Goal: Transaction & Acquisition: Book appointment/travel/reservation

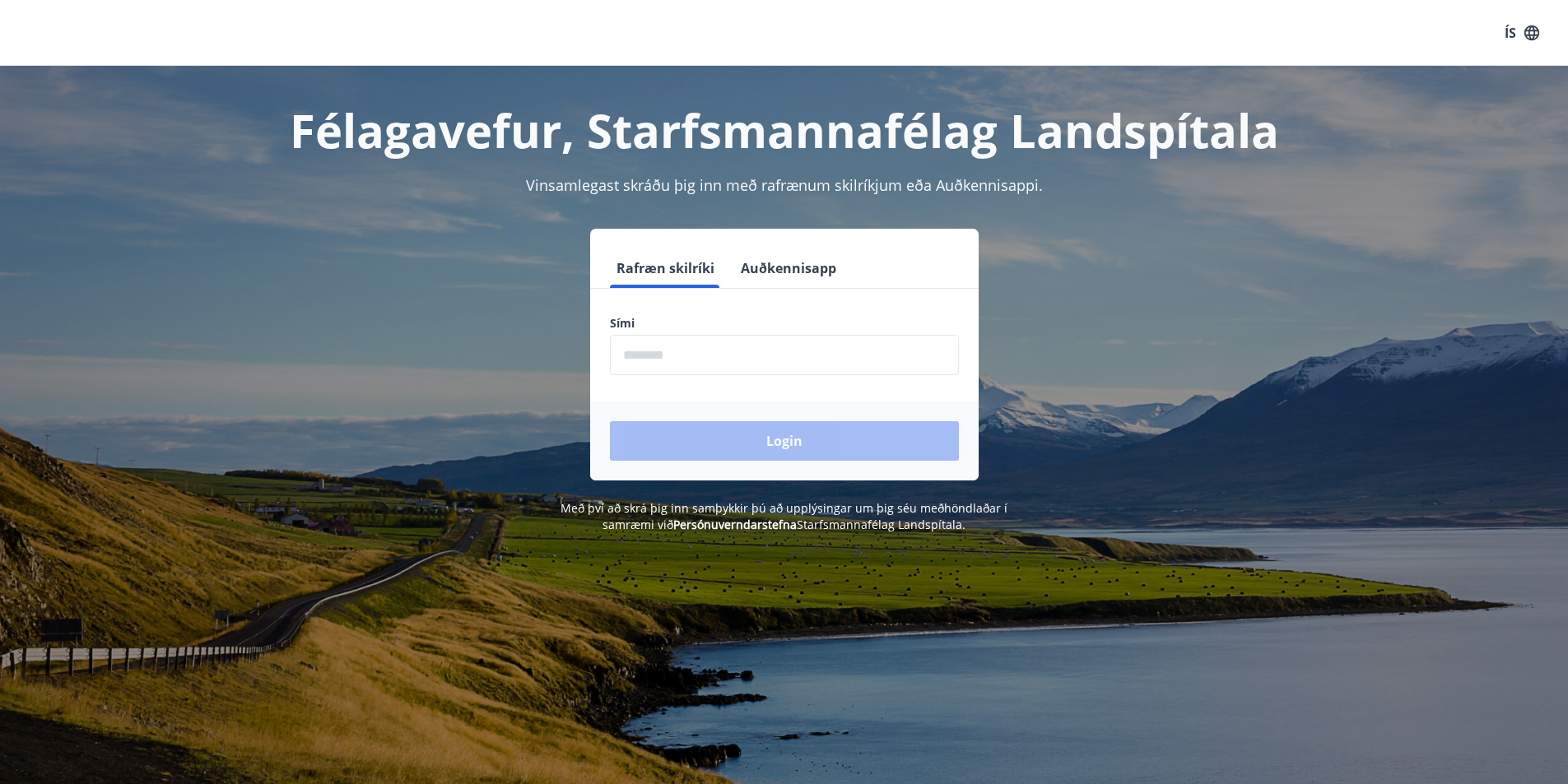
click at [777, 362] on input "phone" at bounding box center [784, 355] width 349 height 41
type input "********"
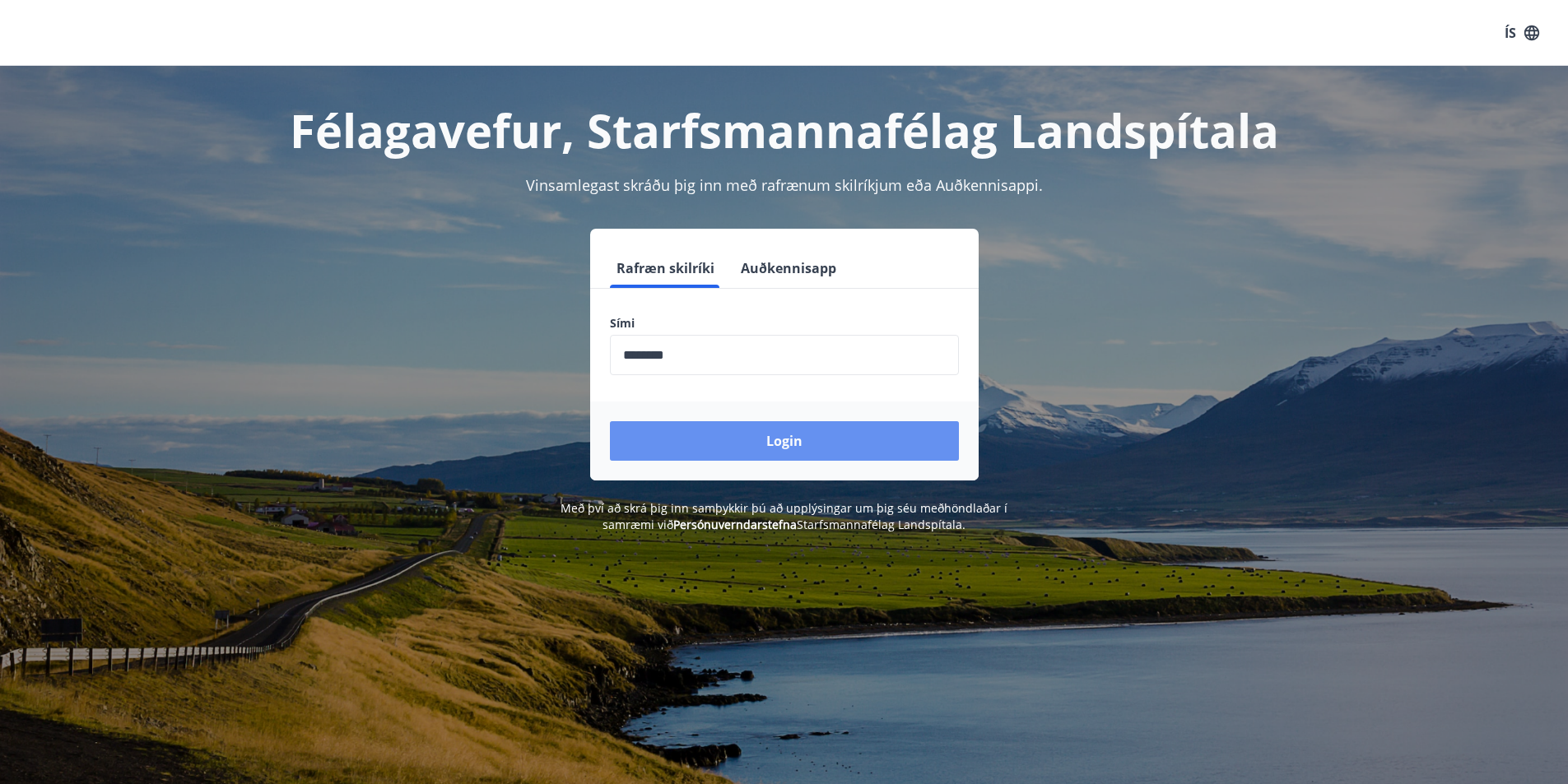
click at [770, 456] on button "Login" at bounding box center [784, 440] width 349 height 40
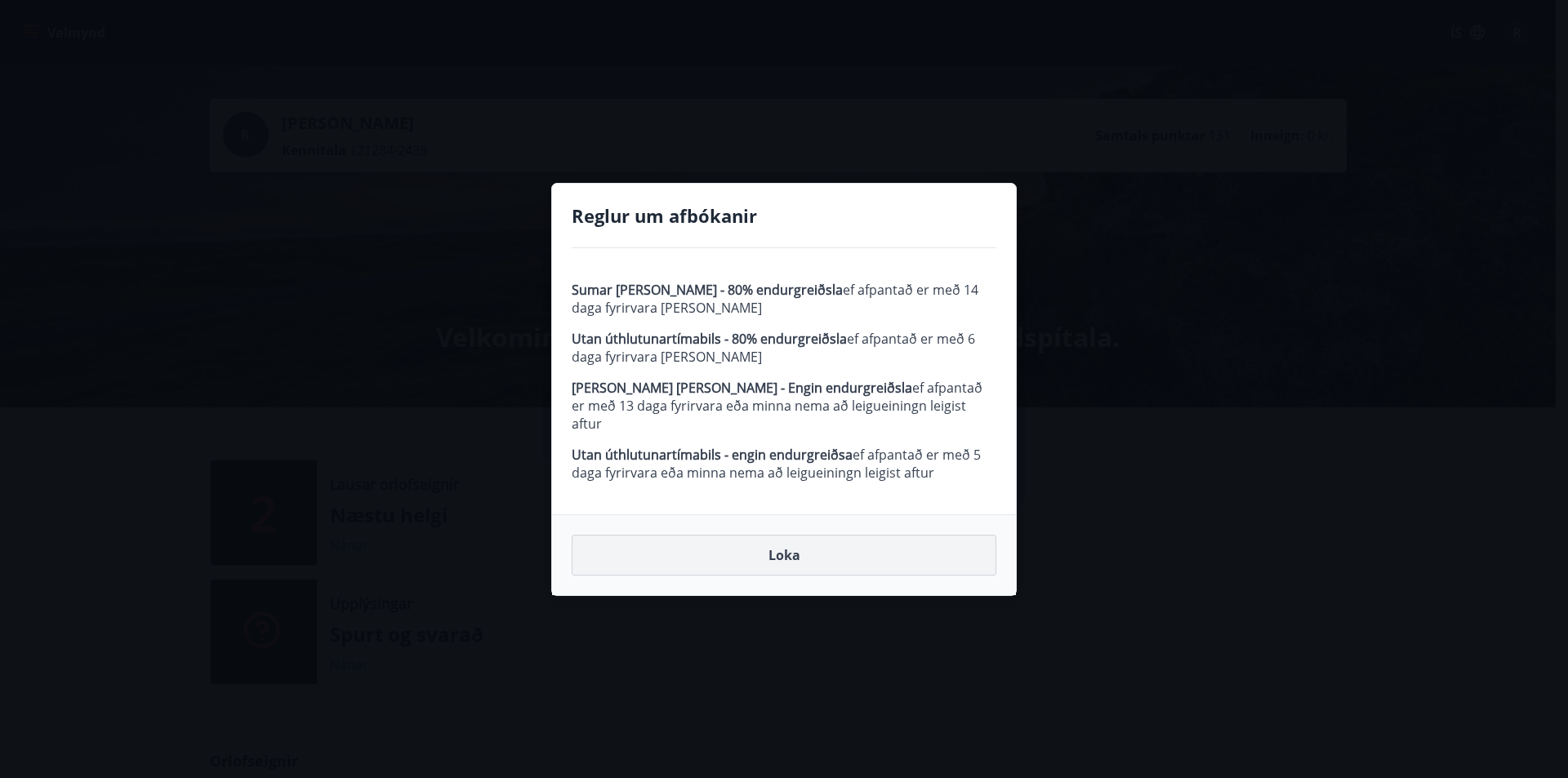
click at [786, 545] on button "Loka" at bounding box center [784, 555] width 425 height 41
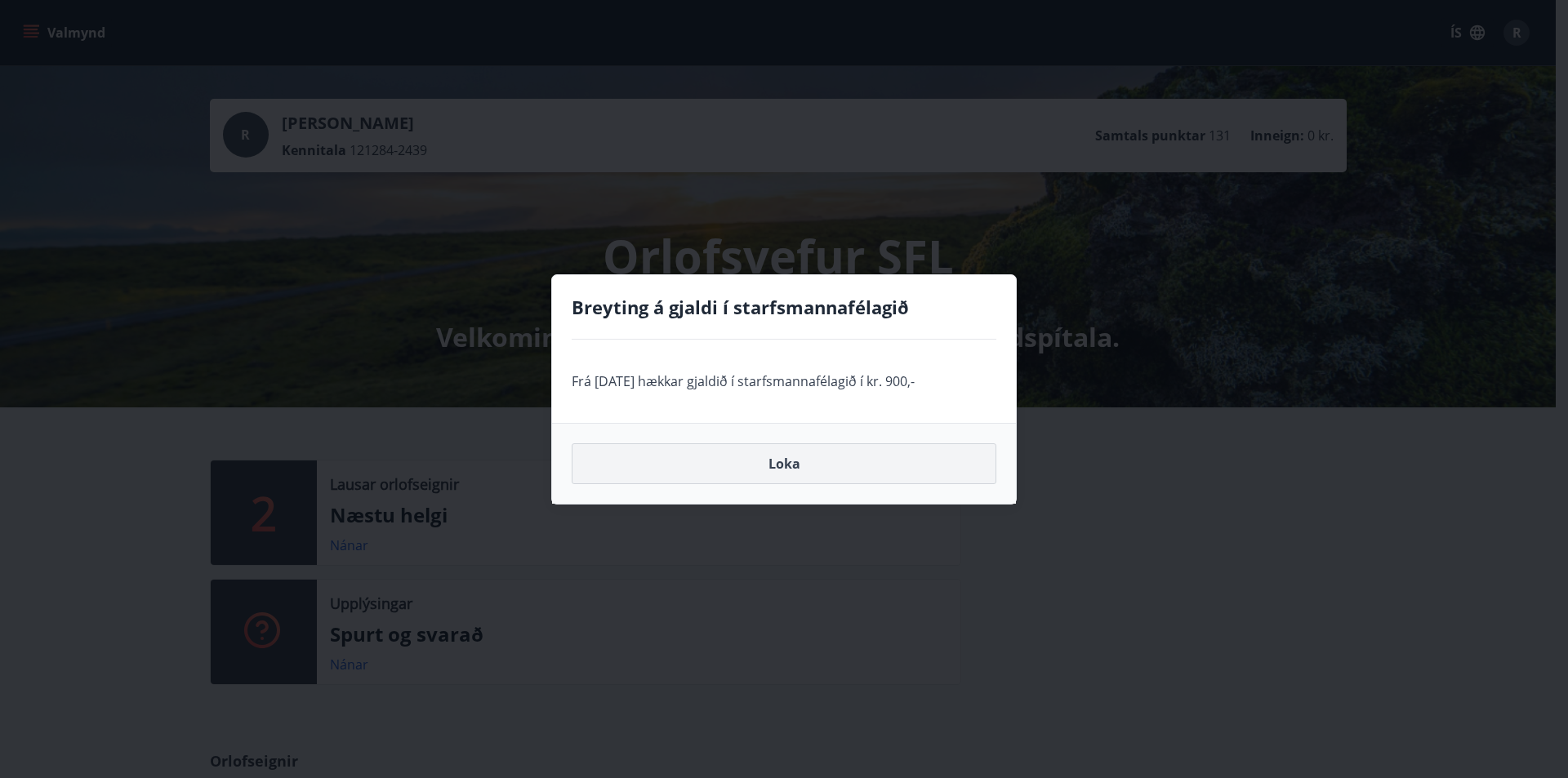
click at [789, 469] on button "Loka" at bounding box center [784, 463] width 425 height 41
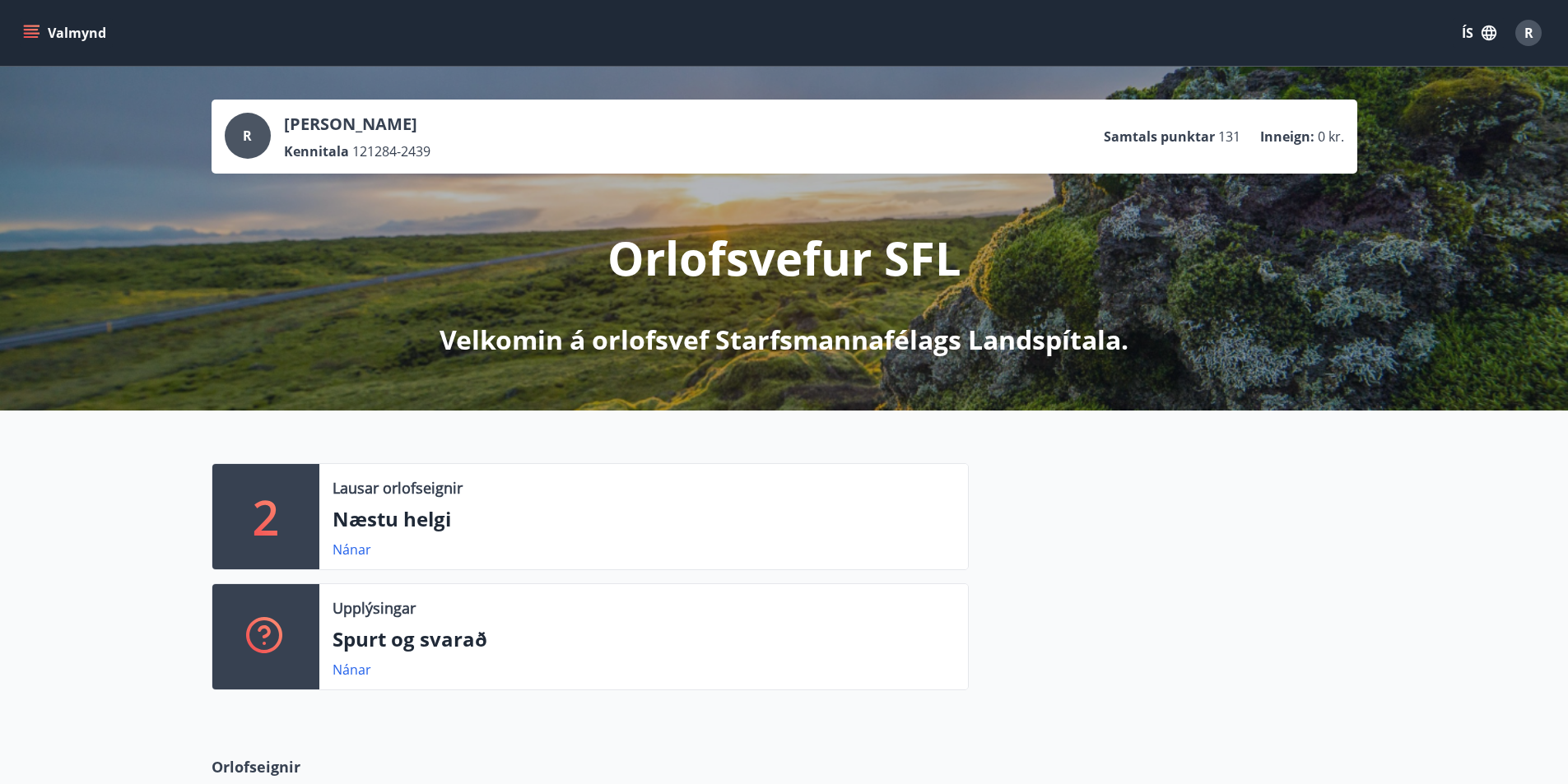
click at [19, 38] on button "Valmynd" at bounding box center [66, 33] width 93 height 30
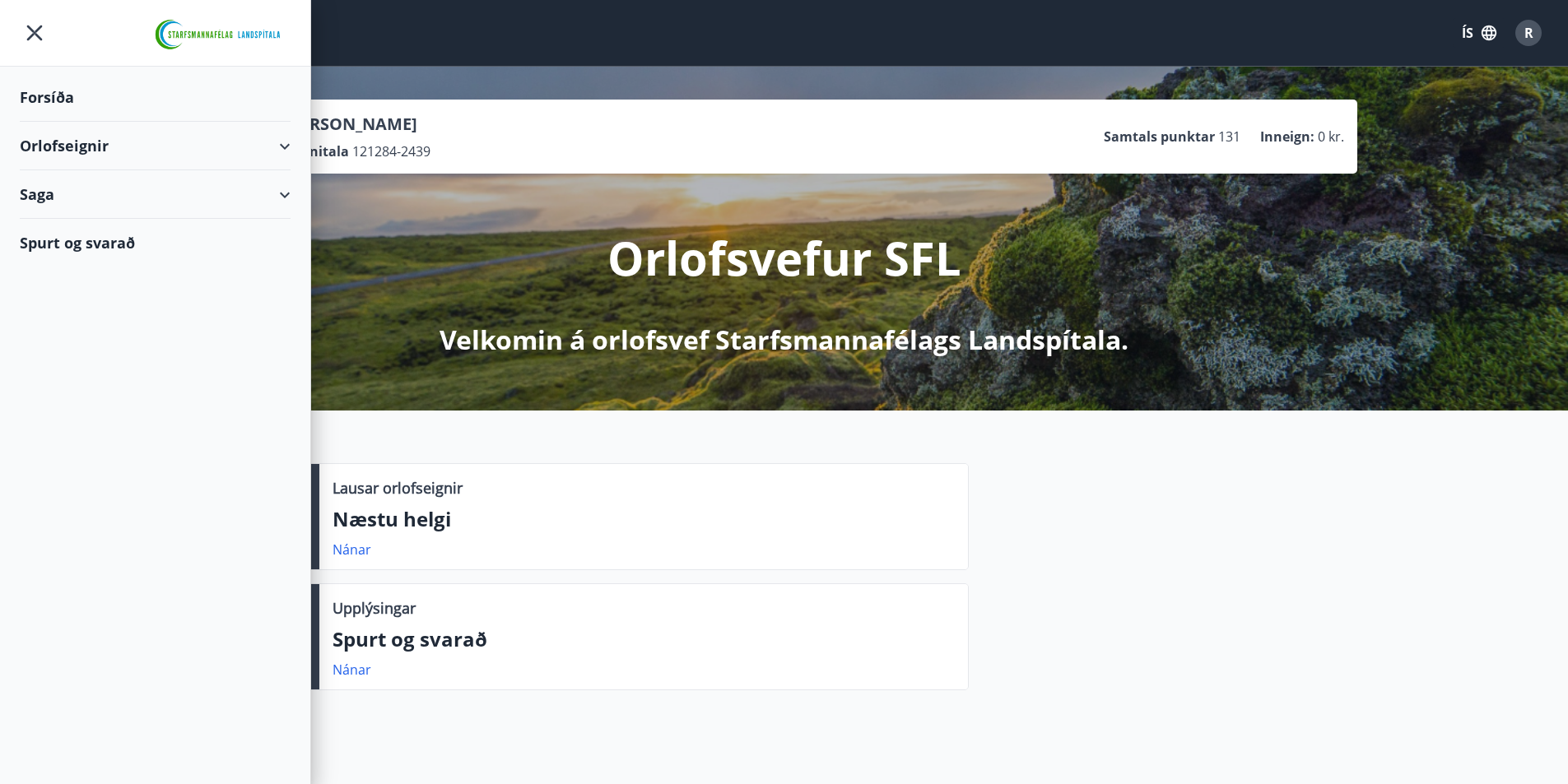
click at [292, 143] on icon at bounding box center [285, 146] width 19 height 19
click at [84, 189] on div "Framboð" at bounding box center [154, 187] width 244 height 34
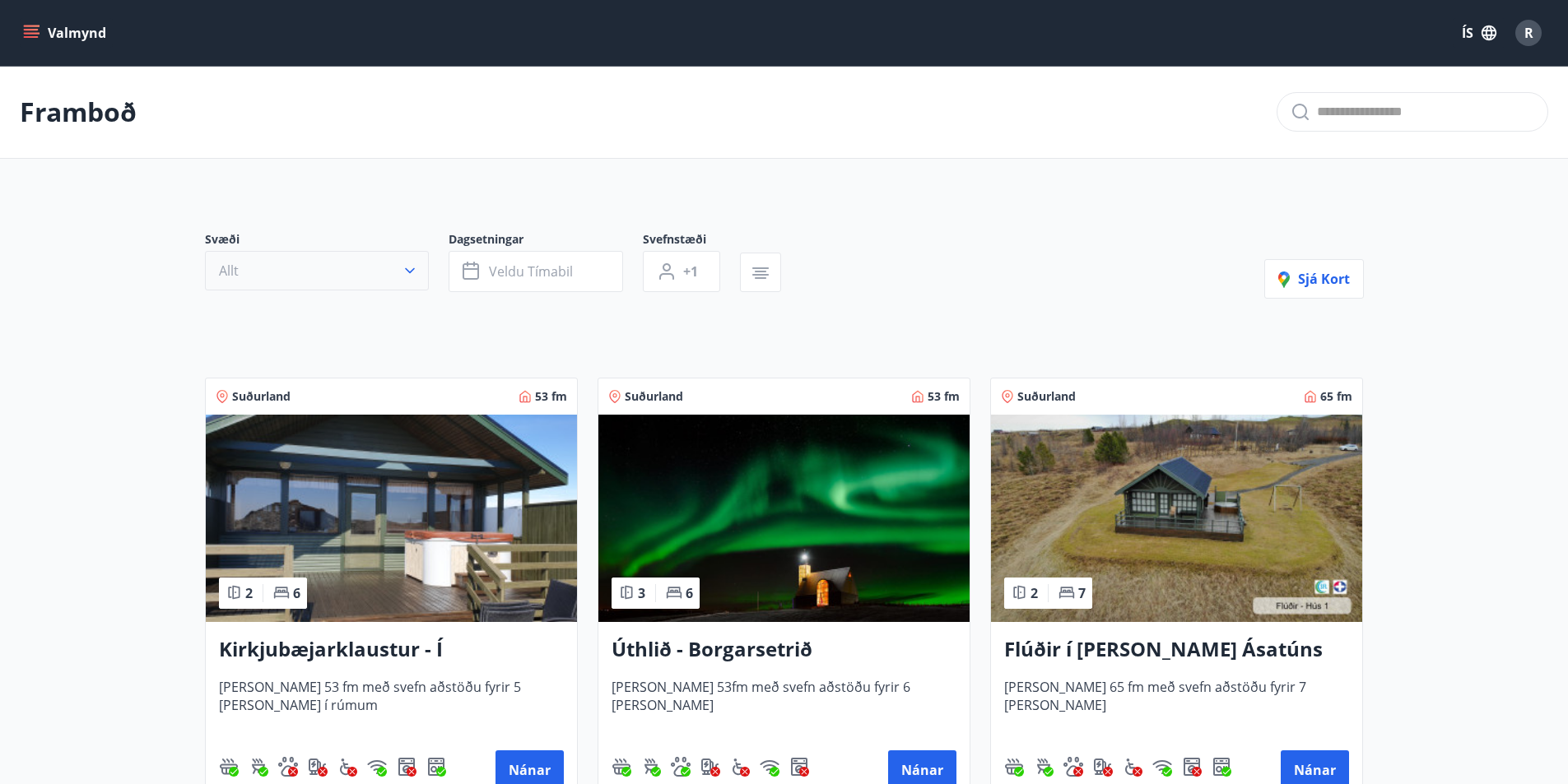
click at [405, 270] on icon "button" at bounding box center [409, 270] width 10 height 6
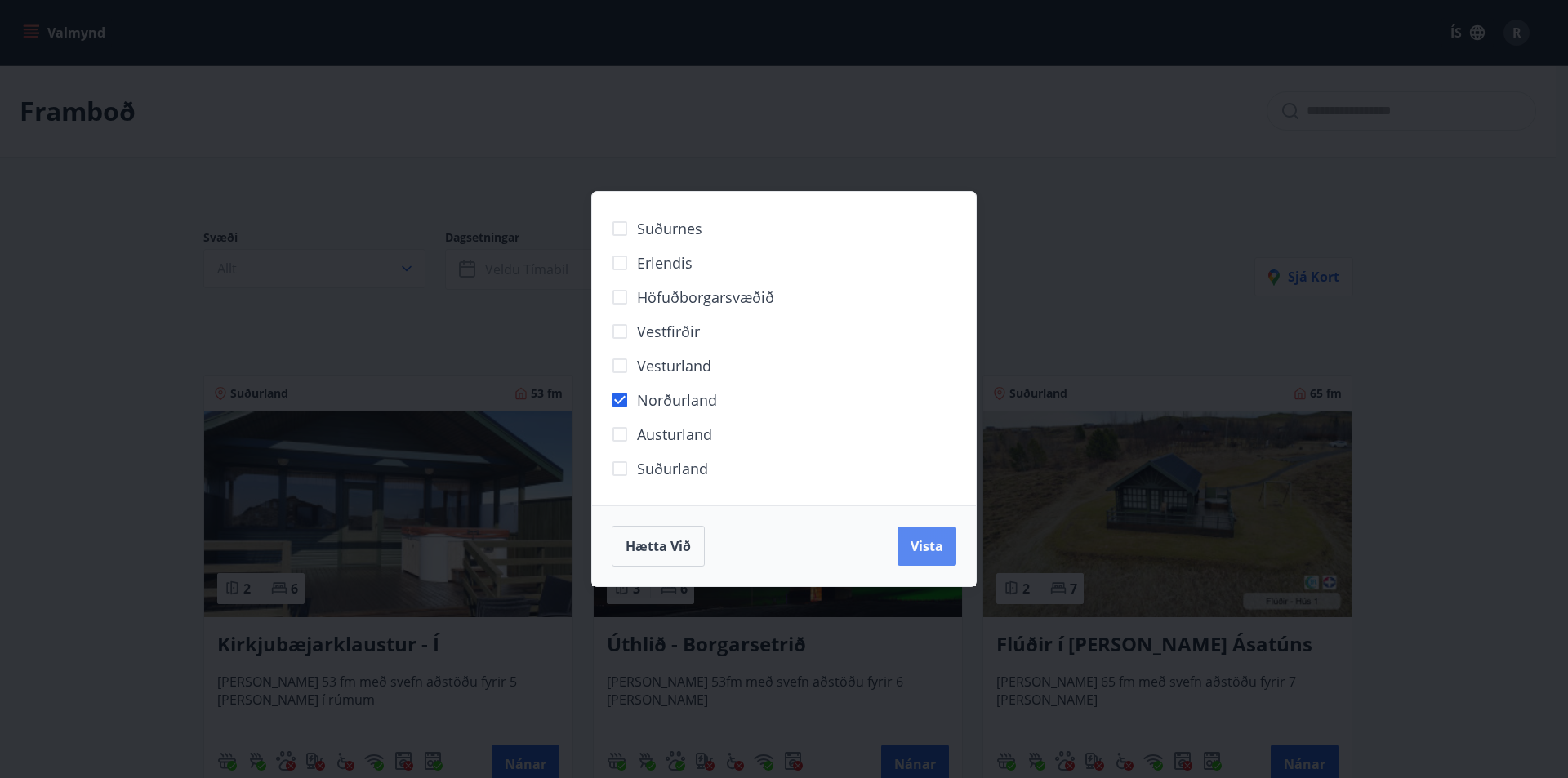
click at [931, 545] on span "Vista" at bounding box center [926, 545] width 32 height 18
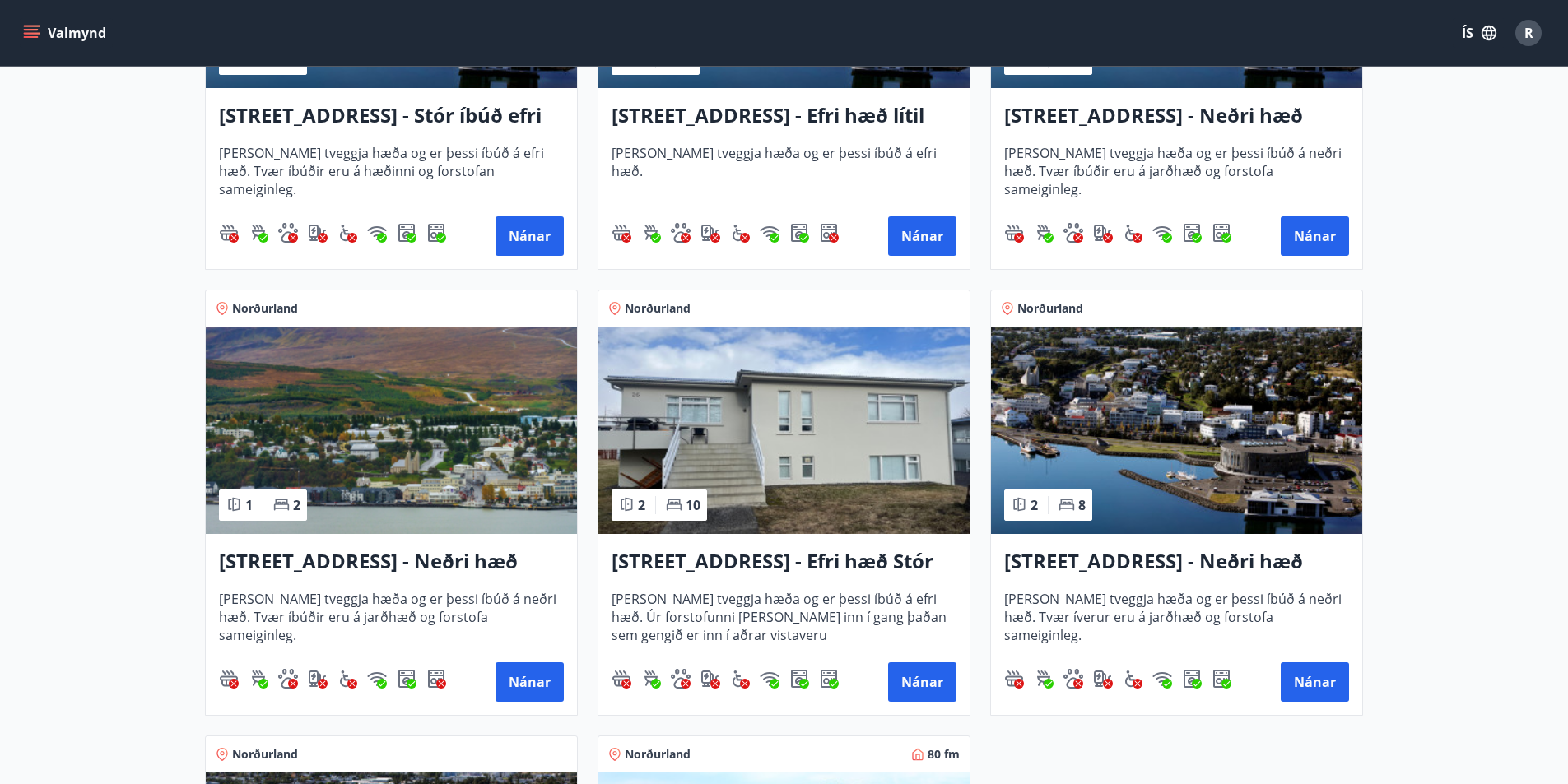
scroll to position [576, 0]
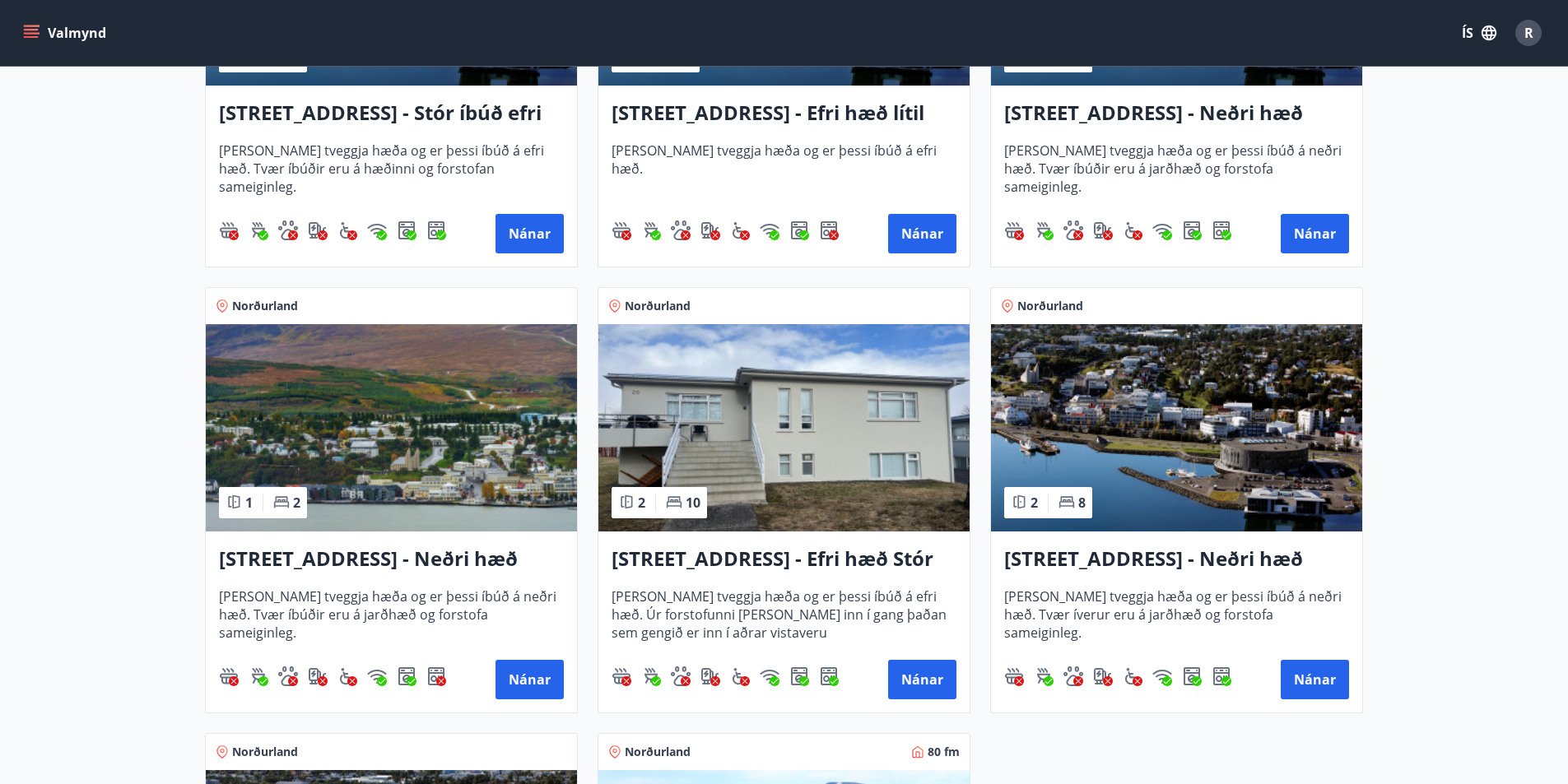
click at [810, 508] on img at bounding box center [784, 427] width 371 height 207
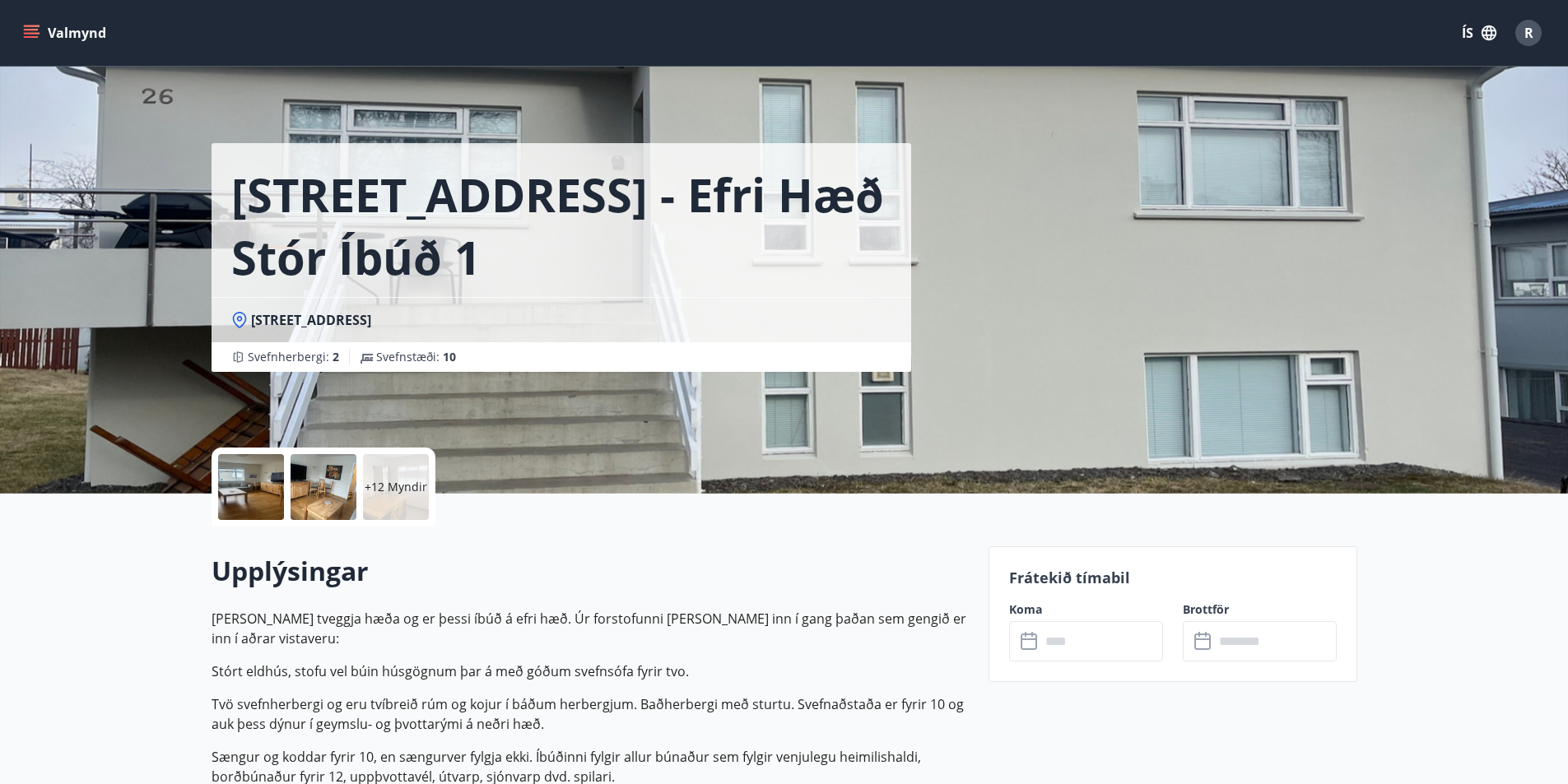
click at [240, 500] on div at bounding box center [250, 486] width 66 height 66
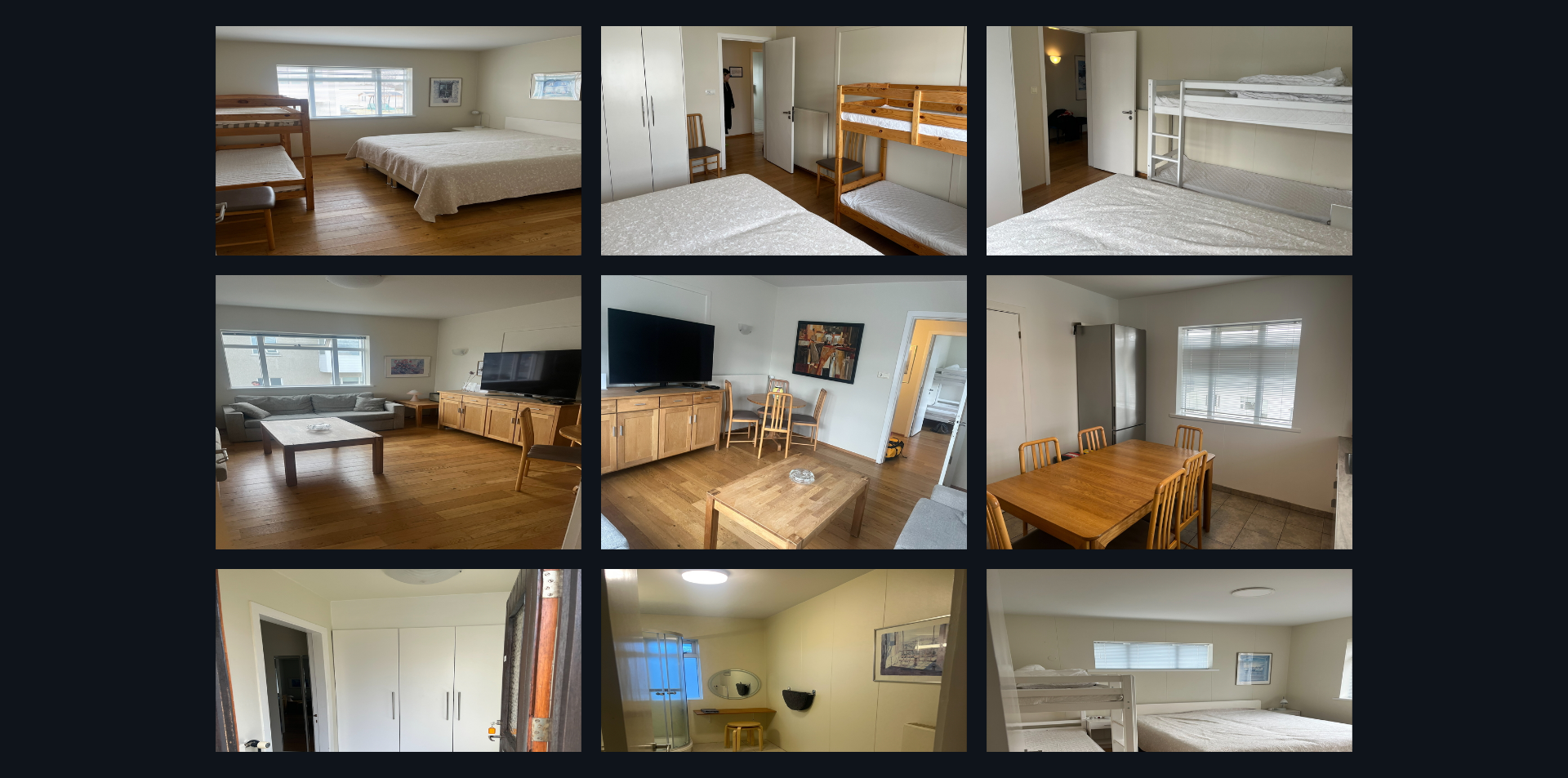
scroll to position [81, 0]
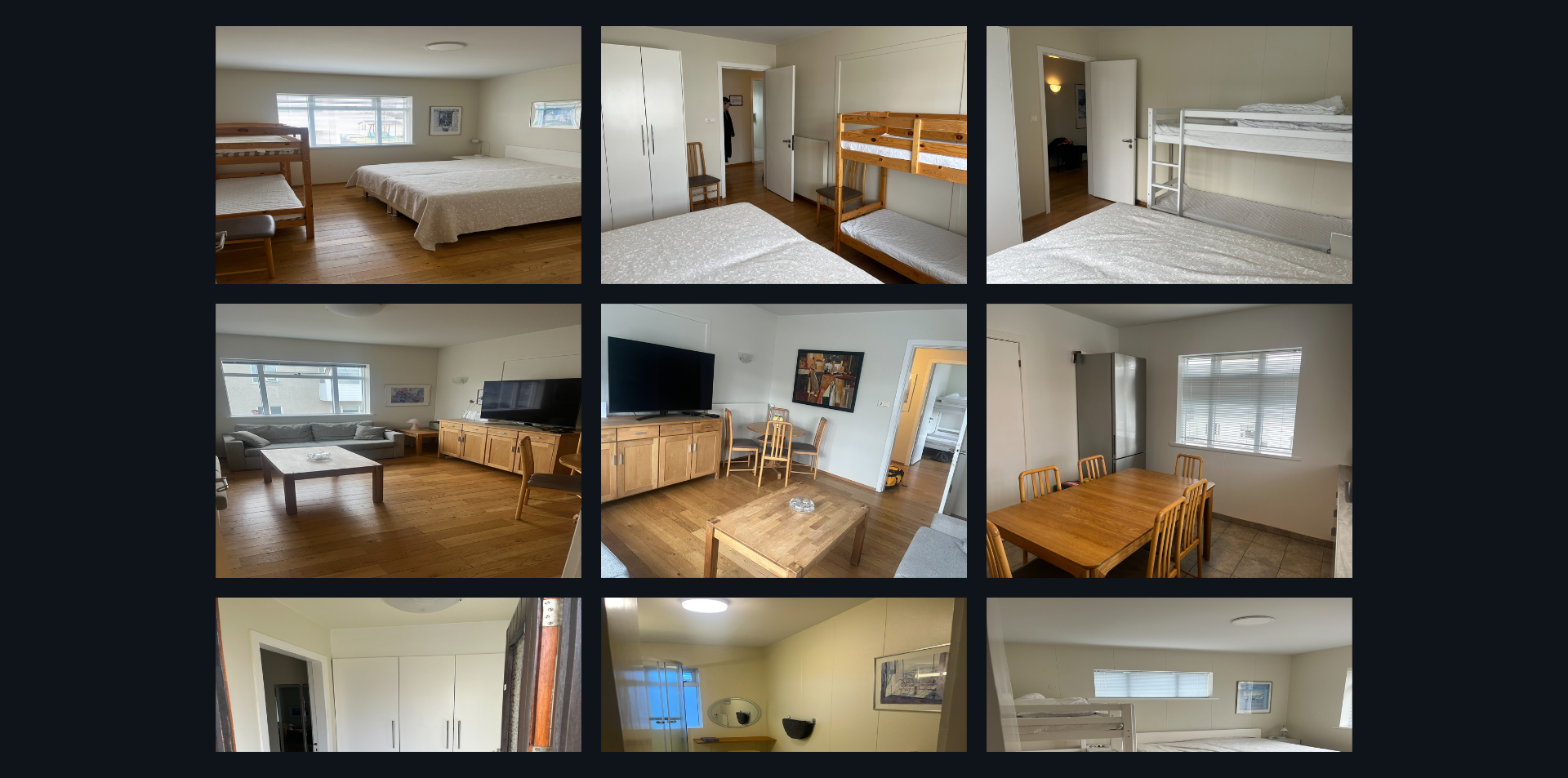
click at [87, 448] on div "18 Myndir" at bounding box center [784, 389] width 1568 height 778
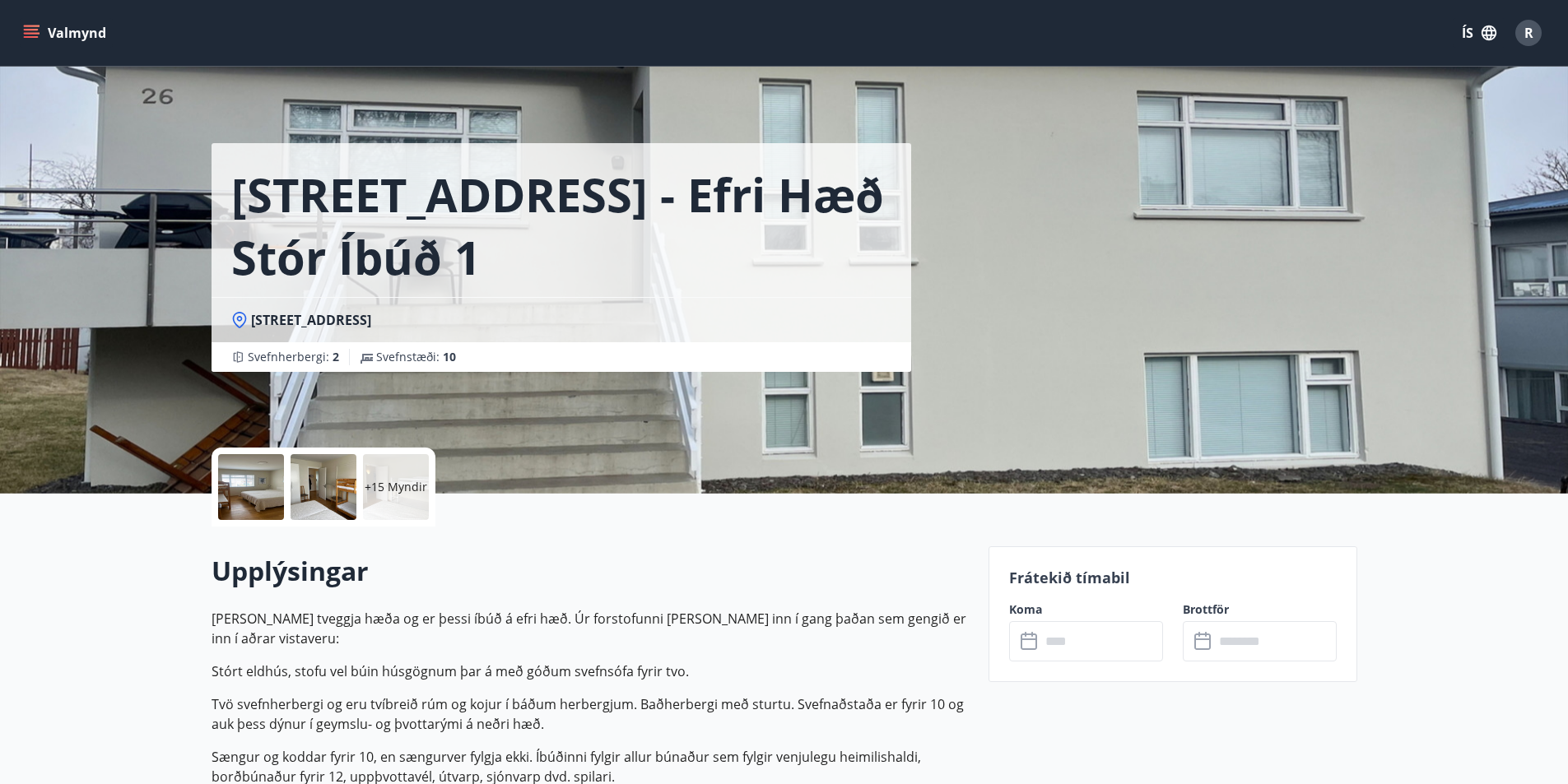
click at [391, 496] on div "+15 Myndir" at bounding box center [396, 486] width 66 height 66
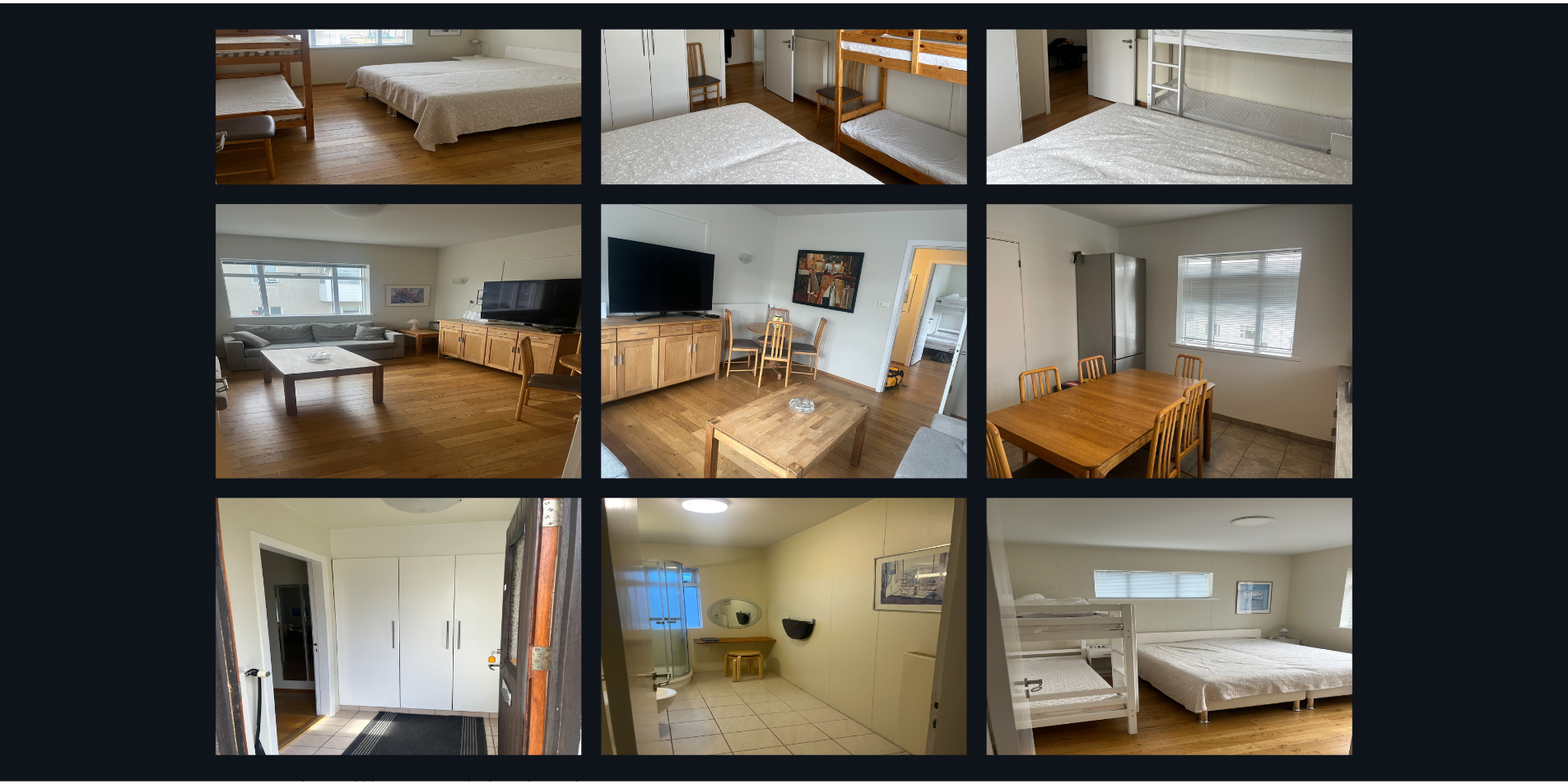
scroll to position [0, 0]
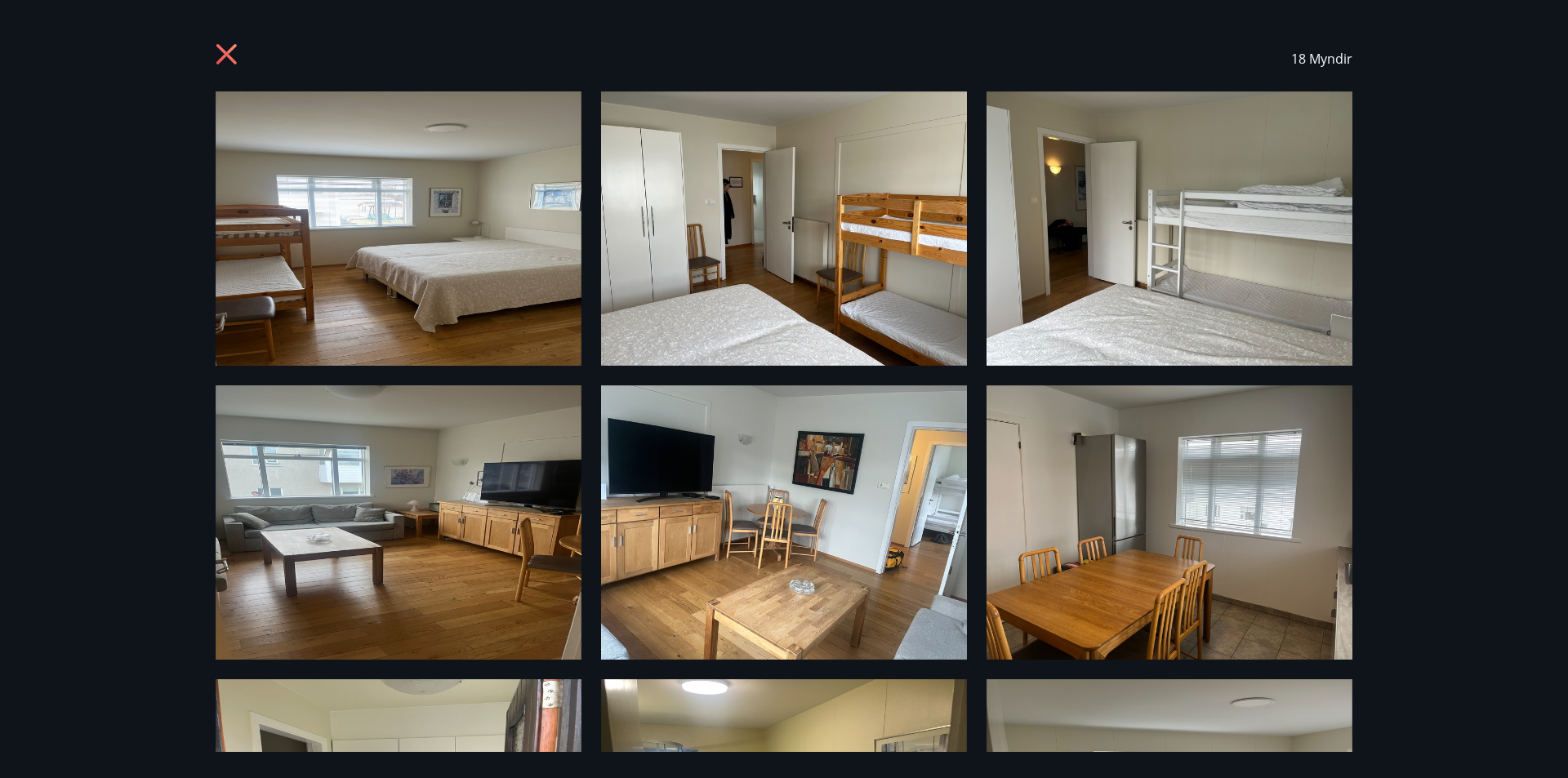
click at [228, 50] on icon at bounding box center [229, 56] width 26 height 26
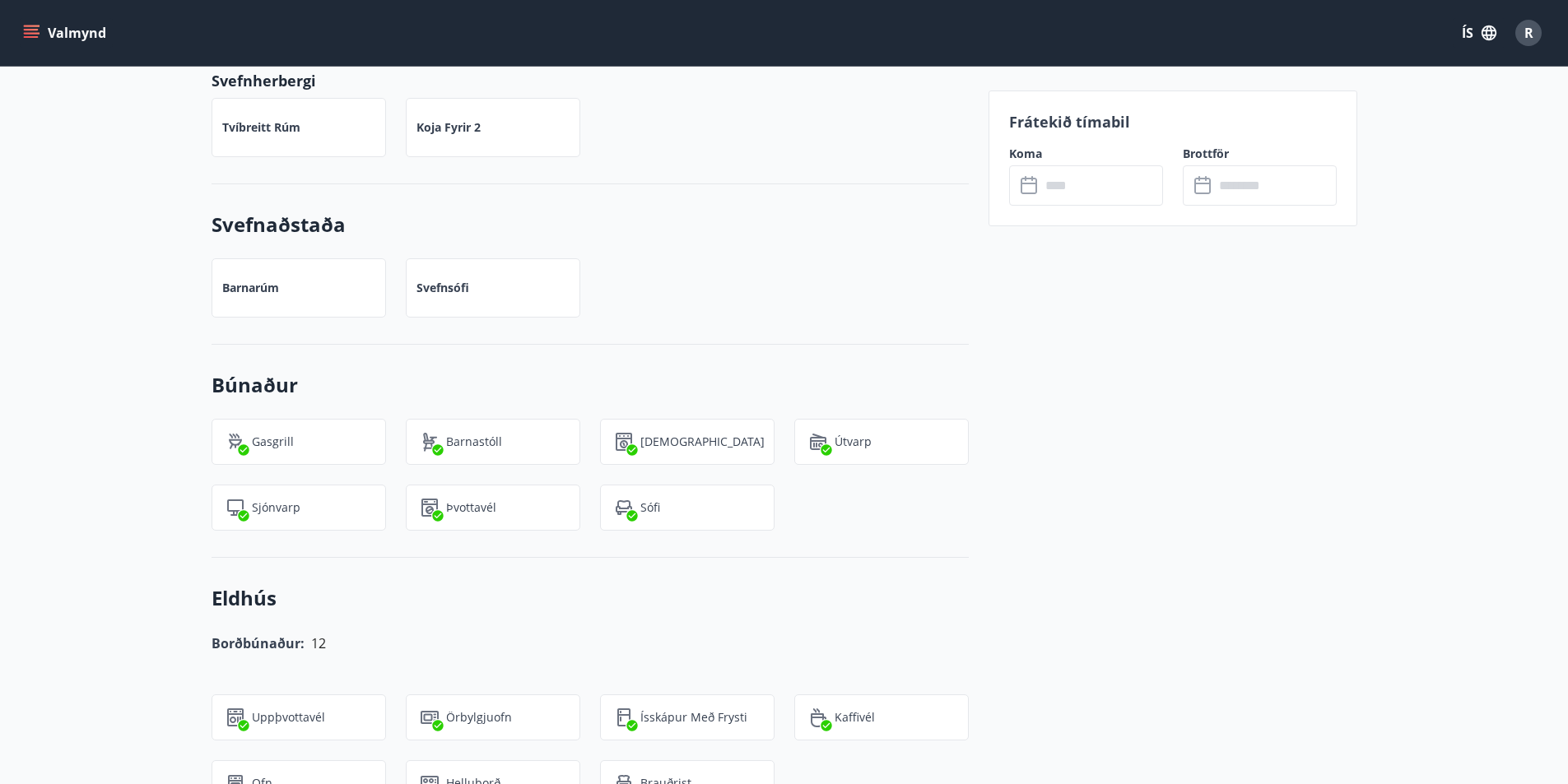
scroll to position [1151, 0]
